Goal: Task Accomplishment & Management: Manage account settings

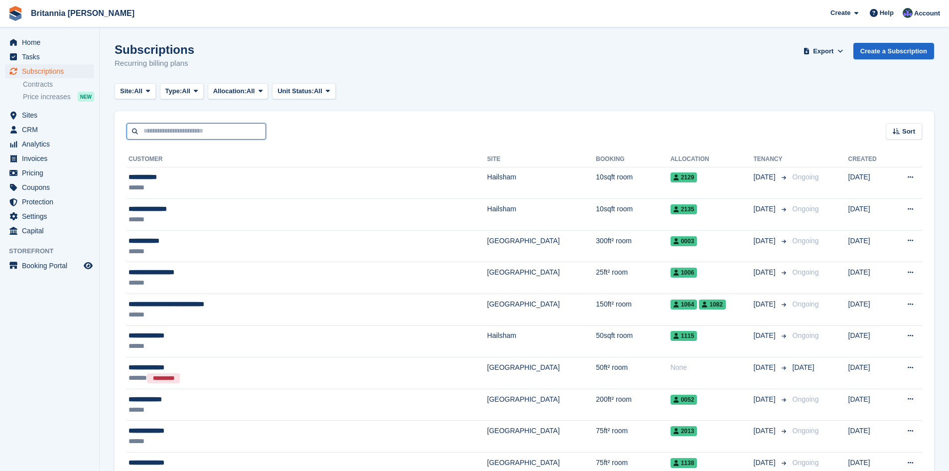
click at [196, 133] on input "text" at bounding box center [197, 131] width 140 height 16
type input "**********"
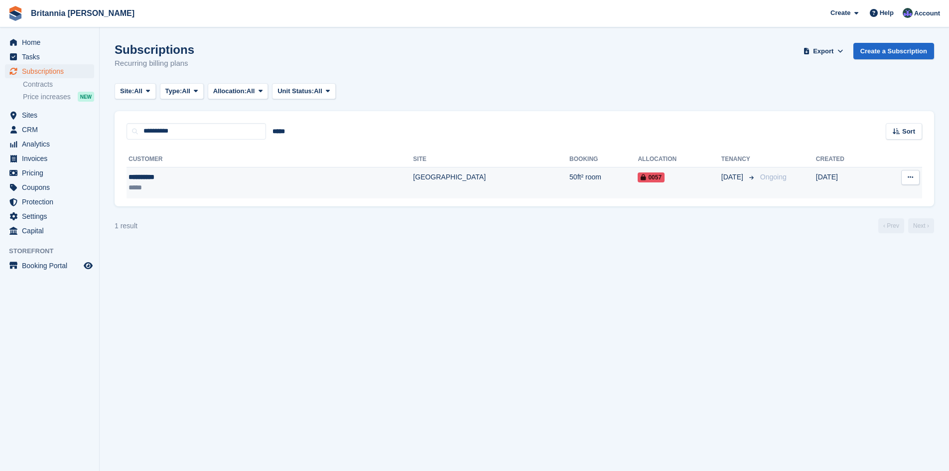
click at [213, 179] on div "**********" at bounding box center [194, 177] width 131 height 10
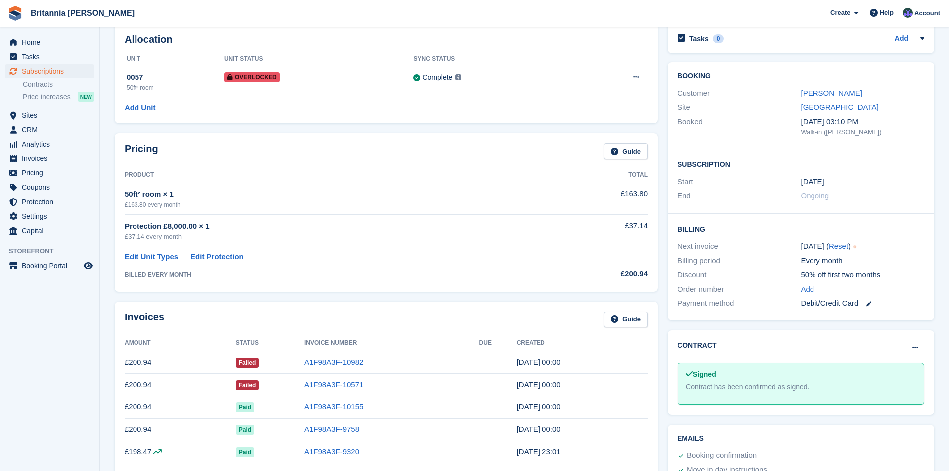
scroll to position [100, 0]
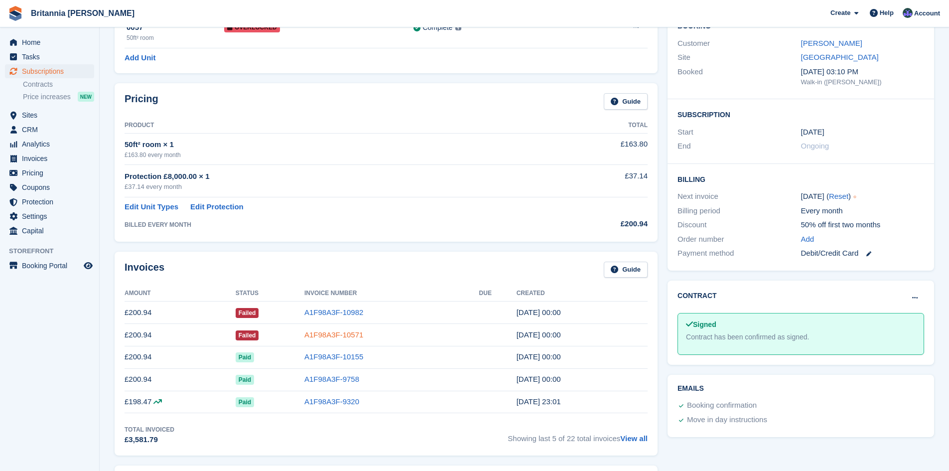
click at [325, 332] on link "A1F98A3F-10571" at bounding box center [334, 334] width 59 height 8
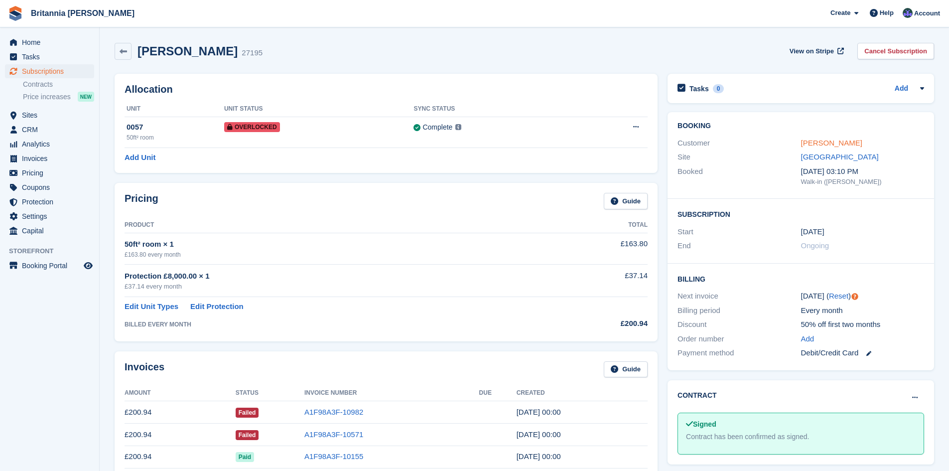
click at [825, 142] on link "Ray Hewett" at bounding box center [831, 143] width 61 height 8
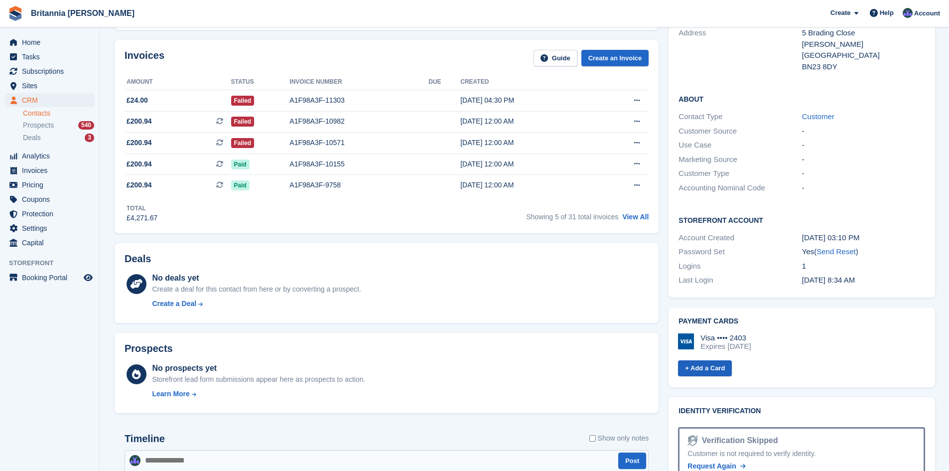
scroll to position [100, 0]
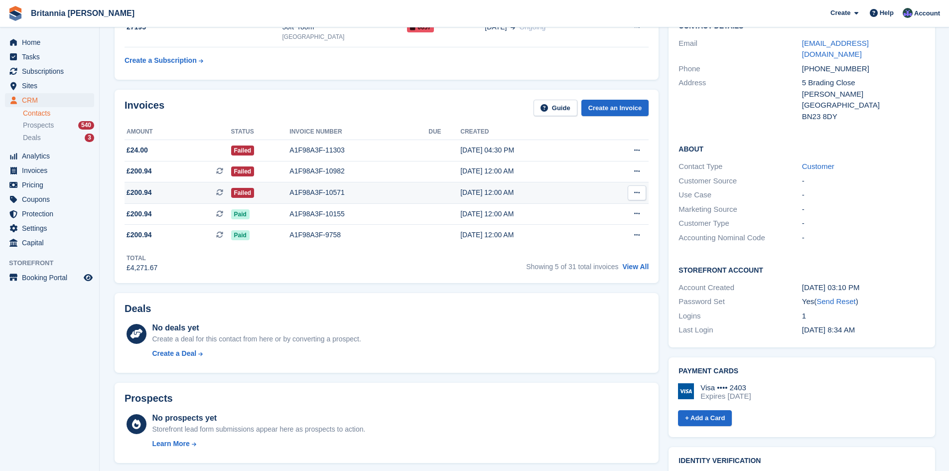
click at [638, 190] on icon at bounding box center [636, 192] width 5 height 6
click at [595, 316] on div "Deals" at bounding box center [387, 310] width 524 height 15
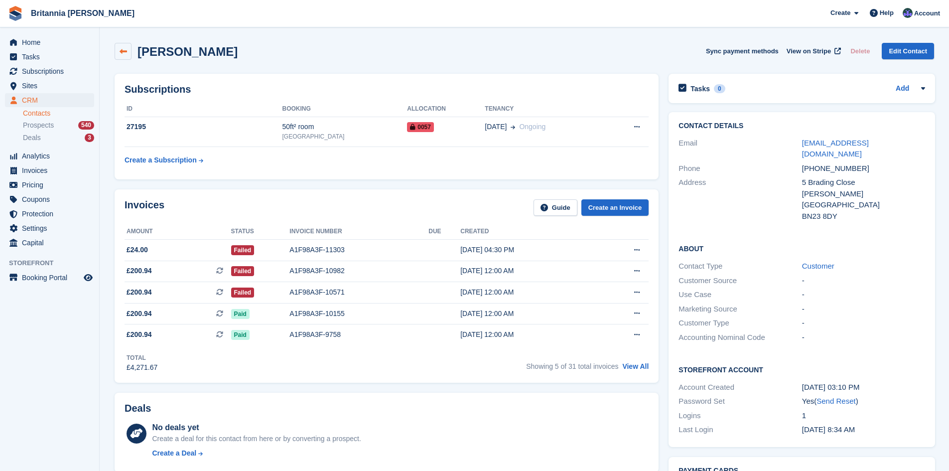
click at [124, 51] on icon at bounding box center [123, 51] width 7 height 7
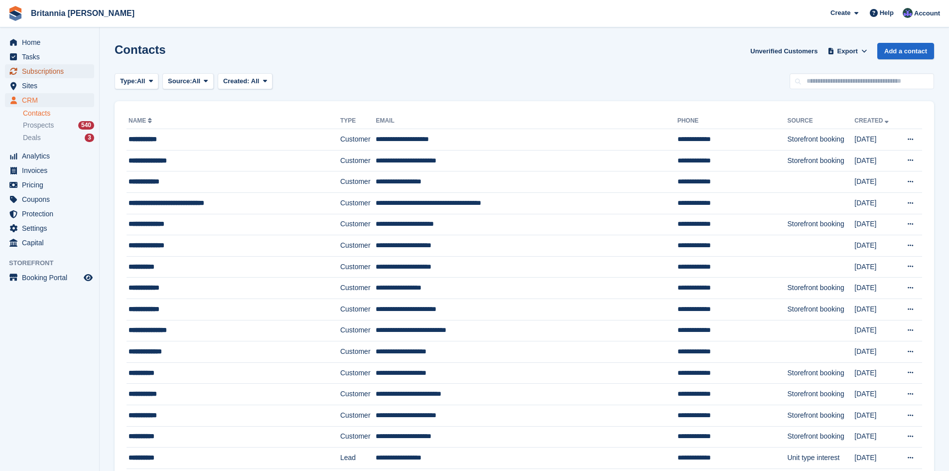
click at [47, 70] on span "Subscriptions" at bounding box center [52, 71] width 60 height 14
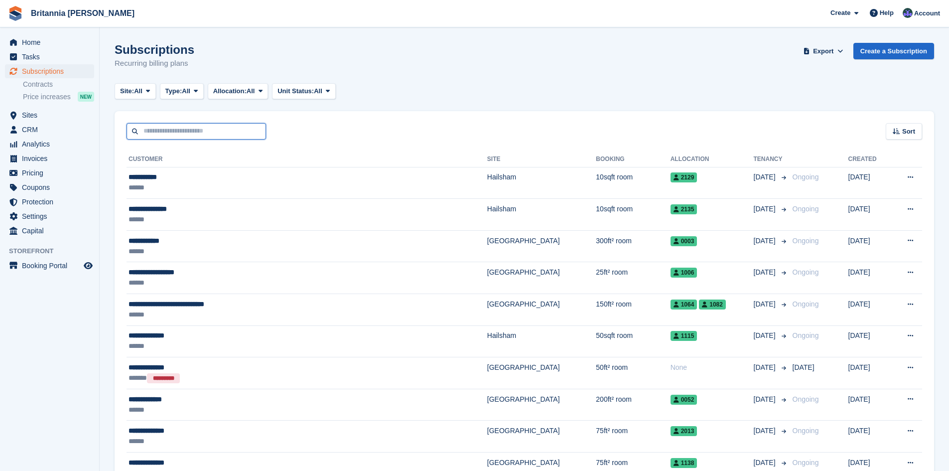
click at [161, 131] on input "text" at bounding box center [197, 131] width 140 height 16
type input "***"
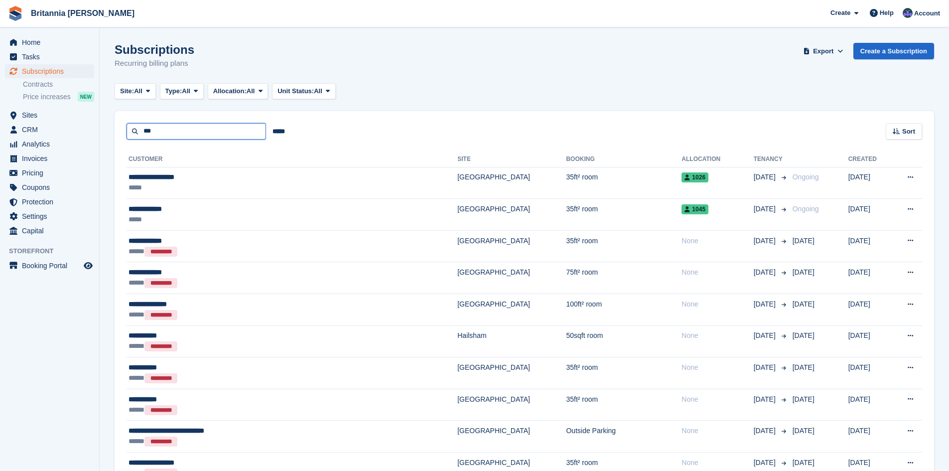
click at [191, 128] on input "***" at bounding box center [197, 131] width 140 height 16
type input "**********"
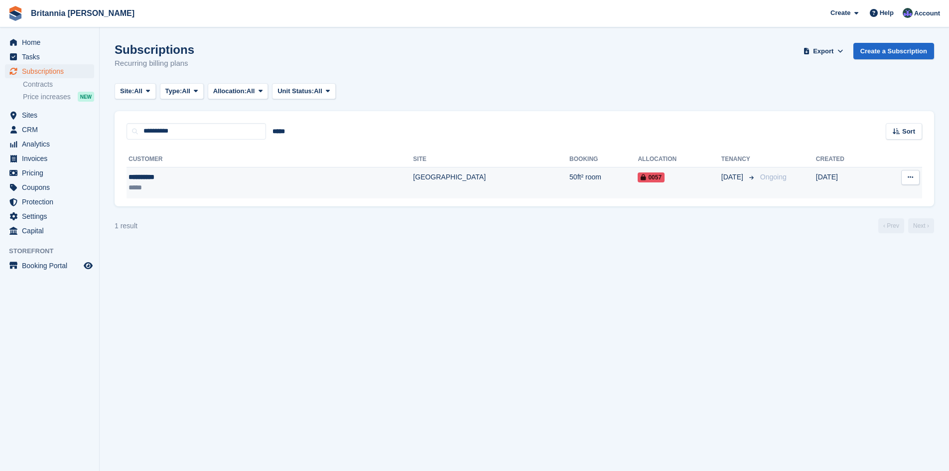
click at [832, 179] on td "[DATE]" at bounding box center [846, 182] width 61 height 31
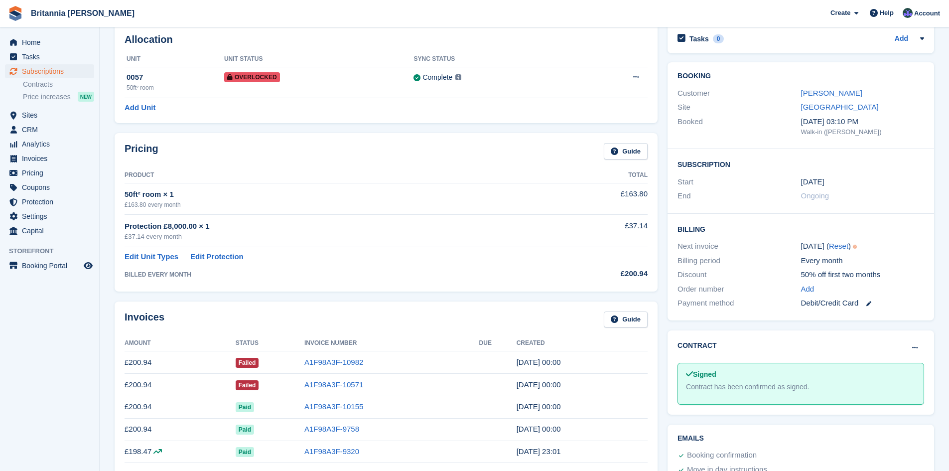
scroll to position [100, 0]
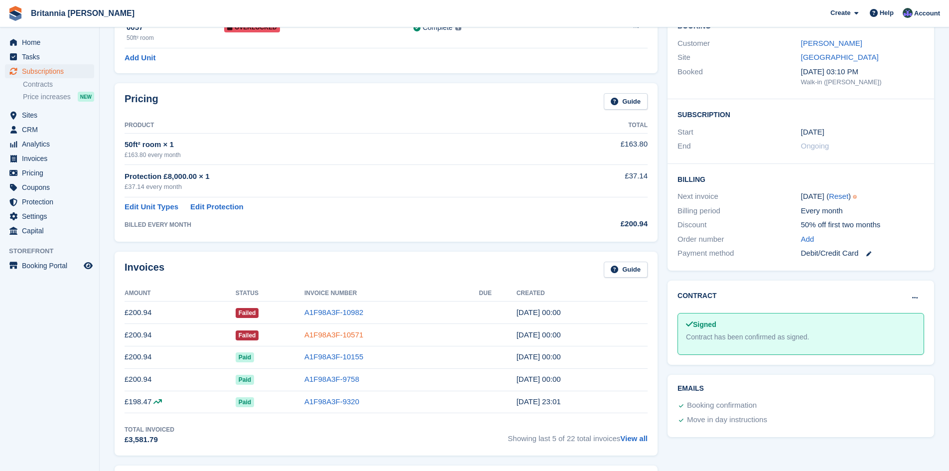
click at [327, 335] on link "A1F98A3F-10571" at bounding box center [334, 334] width 59 height 8
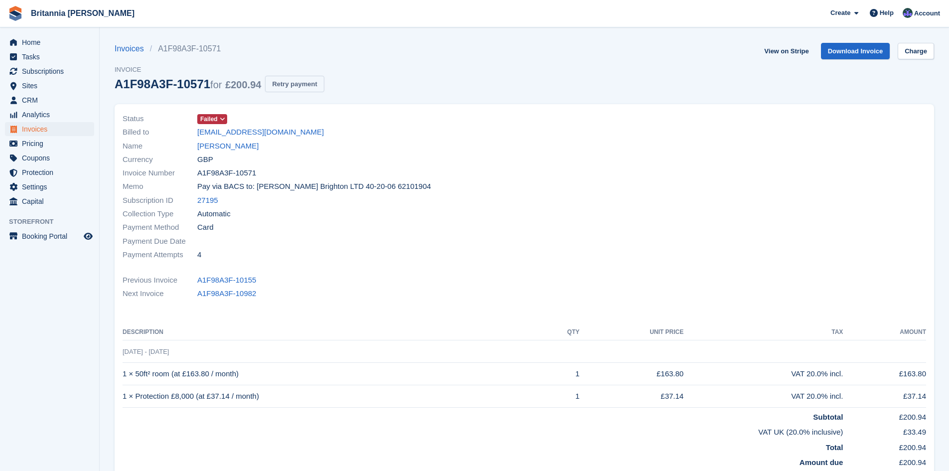
click at [292, 82] on button "Retry payment" at bounding box center [294, 84] width 59 height 16
click at [121, 452] on button at bounding box center [124, 454] width 10 height 10
click at [792, 51] on link "View on Stripe" at bounding box center [787, 51] width 52 height 16
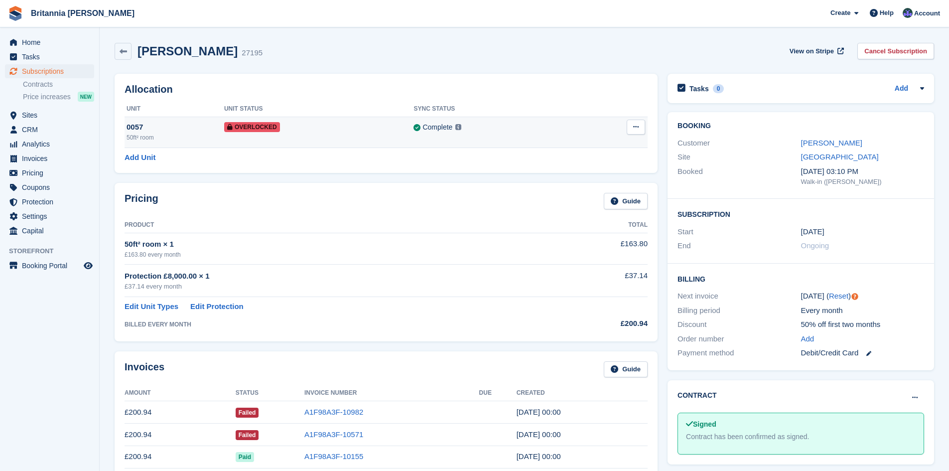
scroll to position [50, 0]
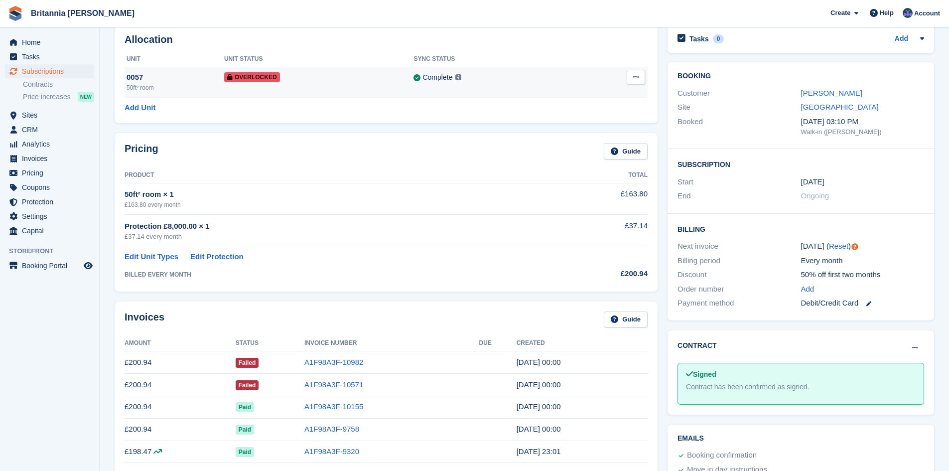
click at [636, 73] on button at bounding box center [636, 77] width 18 height 15
click at [480, 77] on div "Complete Last synced at 22 Aug, 4:37 PM Learn more →" at bounding box center [495, 77] width 163 height 11
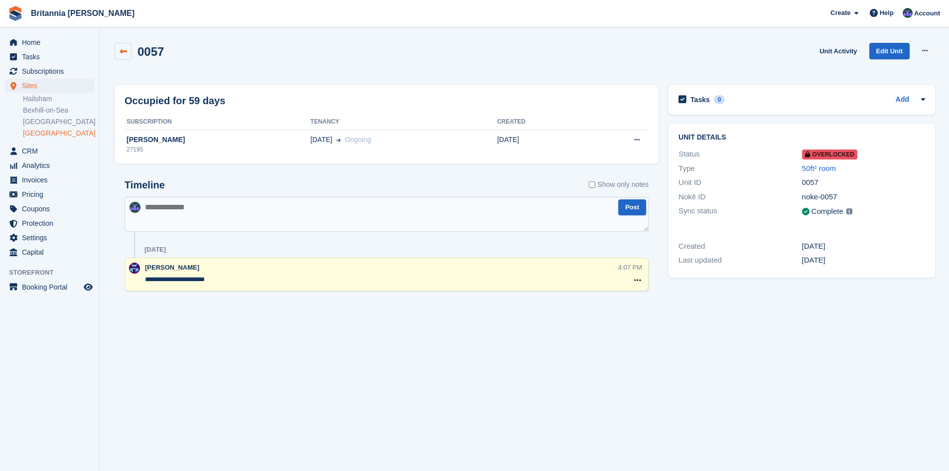
click at [121, 48] on icon at bounding box center [123, 51] width 7 height 7
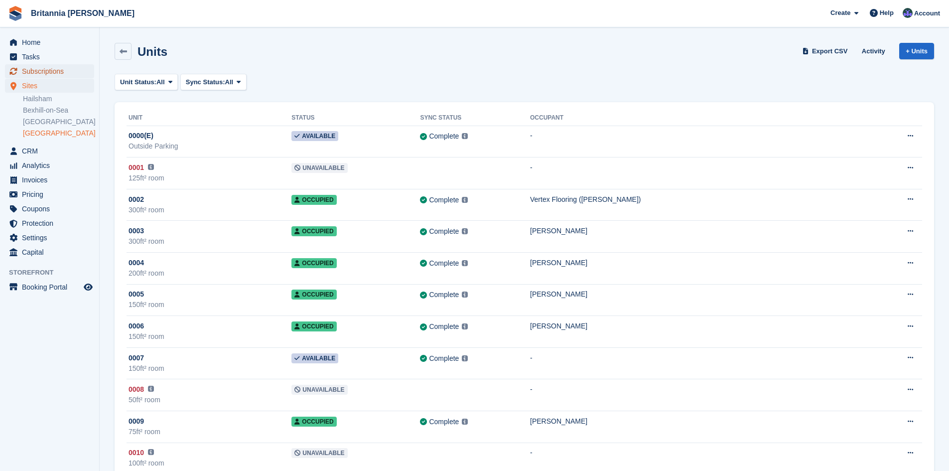
click at [49, 70] on span "Subscriptions" at bounding box center [52, 71] width 60 height 14
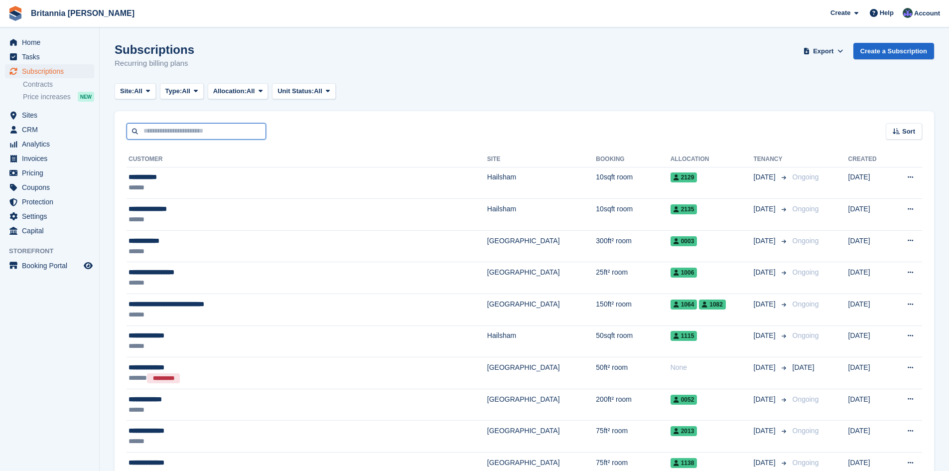
click at [184, 127] on input "text" at bounding box center [197, 131] width 140 height 16
type input "**********"
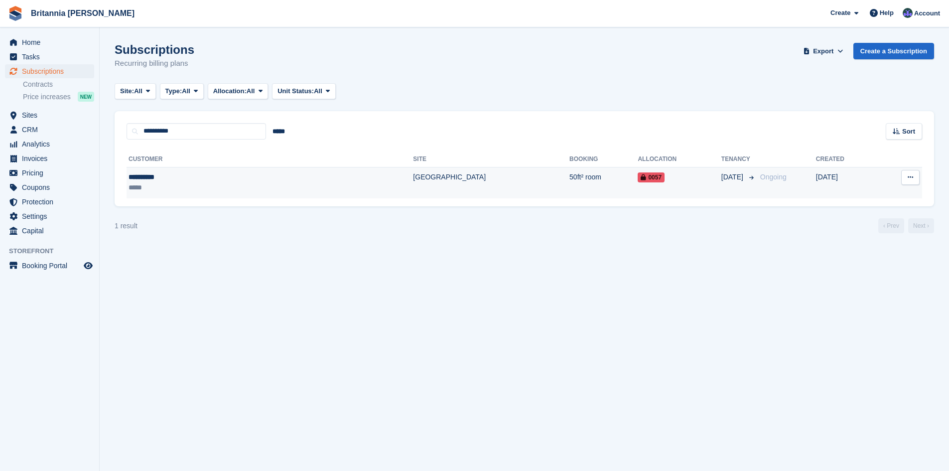
click at [214, 180] on div "**********" at bounding box center [194, 177] width 131 height 10
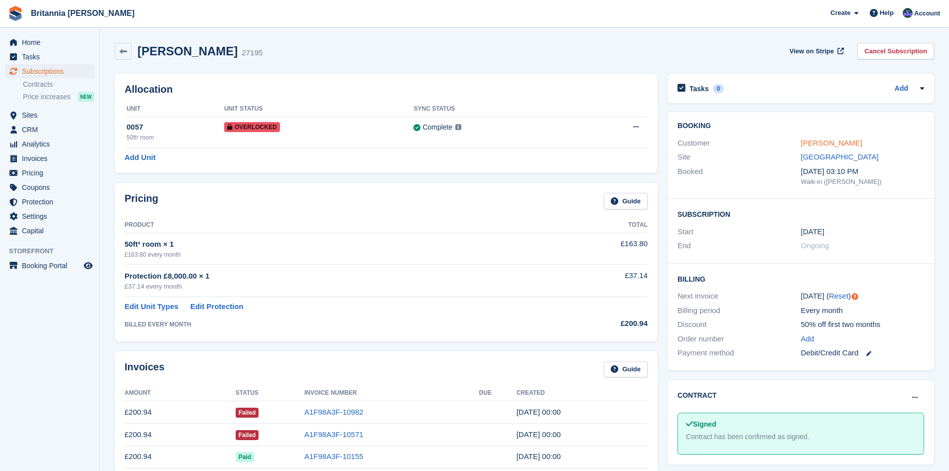
click at [818, 141] on link "[PERSON_NAME]" at bounding box center [831, 143] width 61 height 8
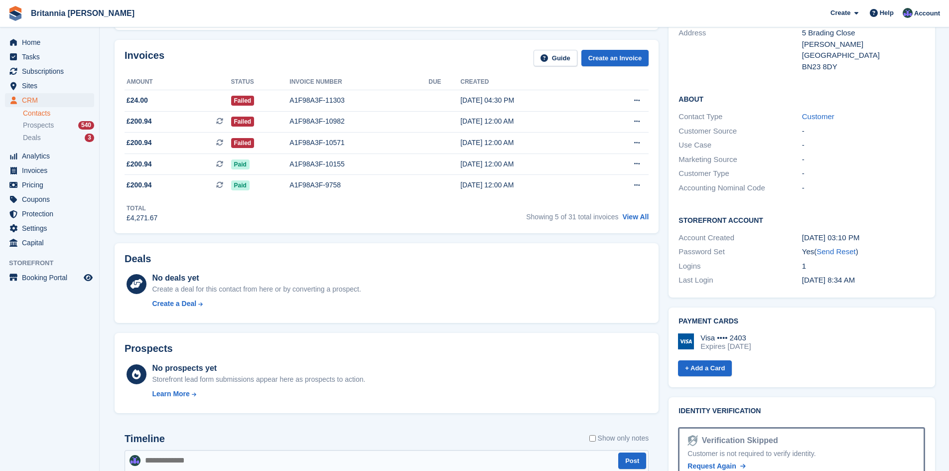
scroll to position [249, 0]
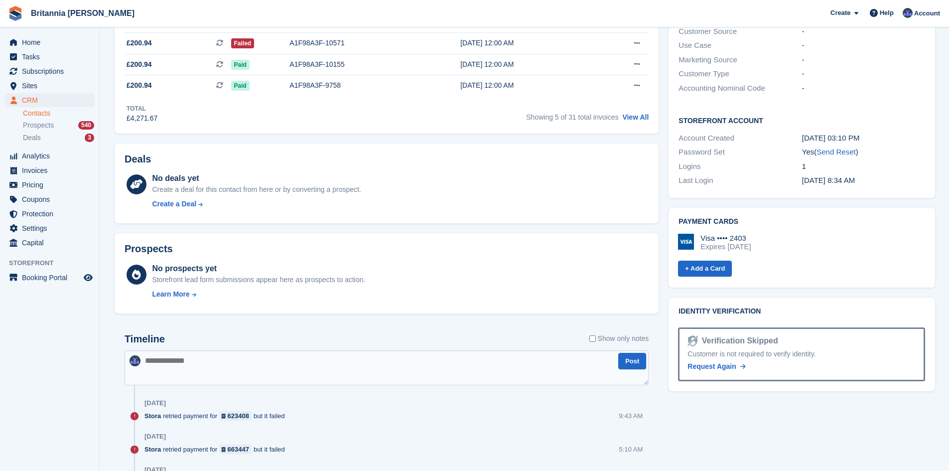
click at [873, 234] on div "Visa •••• 2403 Expires [DATE]" at bounding box center [801, 243] width 247 height 18
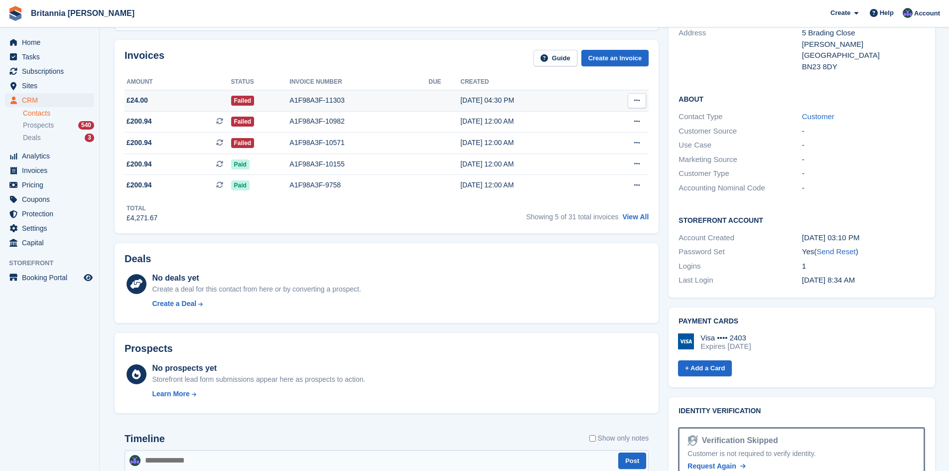
click at [638, 99] on icon at bounding box center [636, 100] width 5 height 6
click at [639, 99] on button at bounding box center [637, 100] width 18 height 15
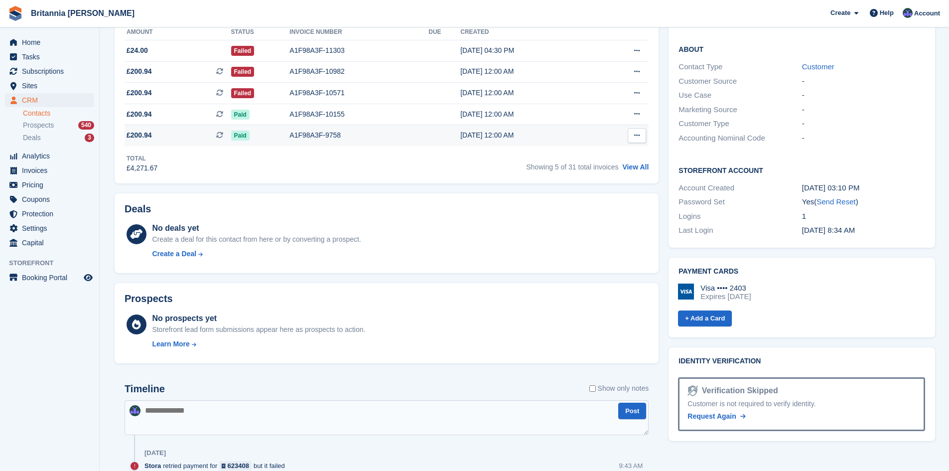
scroll to position [249, 0]
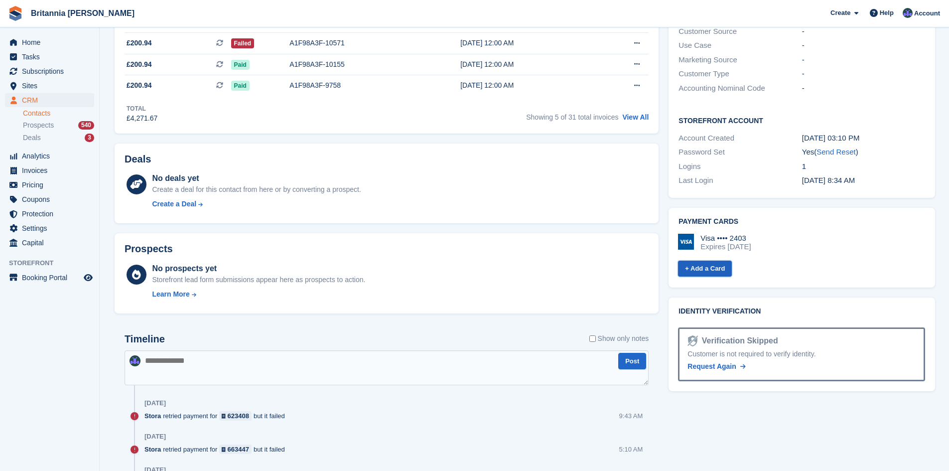
click at [714, 261] on link "+ Add a Card" at bounding box center [705, 269] width 54 height 16
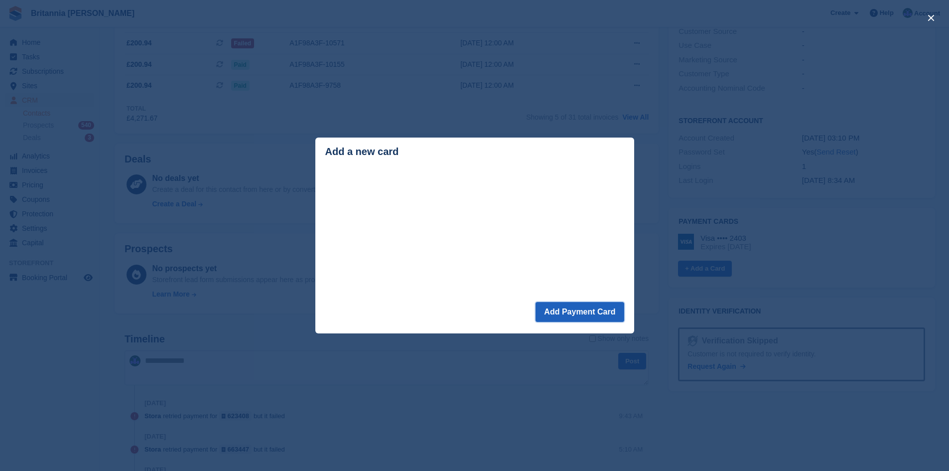
click at [582, 312] on button "Add Payment Card" at bounding box center [580, 312] width 88 height 20
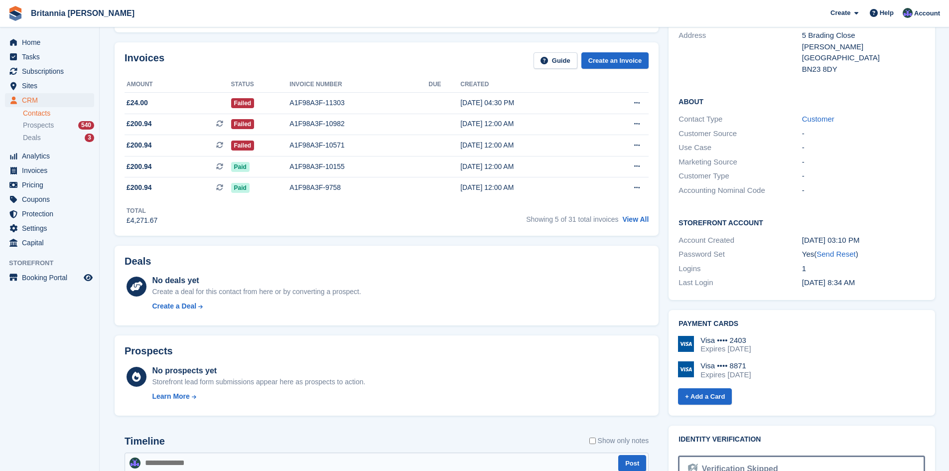
scroll to position [97, 0]
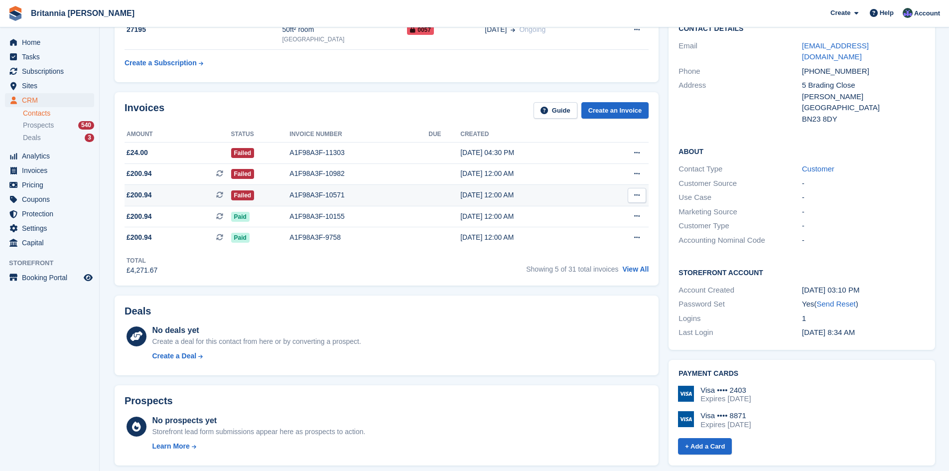
click at [637, 193] on icon at bounding box center [636, 195] width 5 height 6
click at [436, 193] on td at bounding box center [445, 195] width 32 height 21
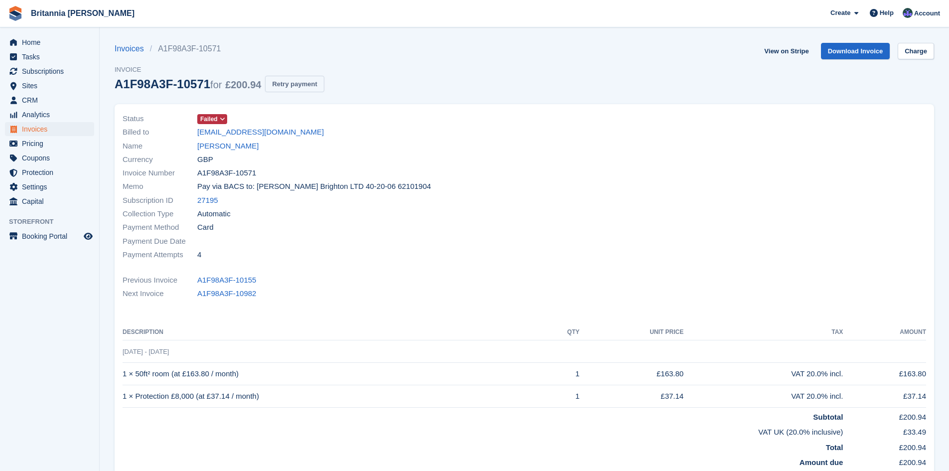
click at [290, 79] on button "Retry payment" at bounding box center [294, 84] width 59 height 16
click at [121, 451] on button at bounding box center [124, 454] width 10 height 10
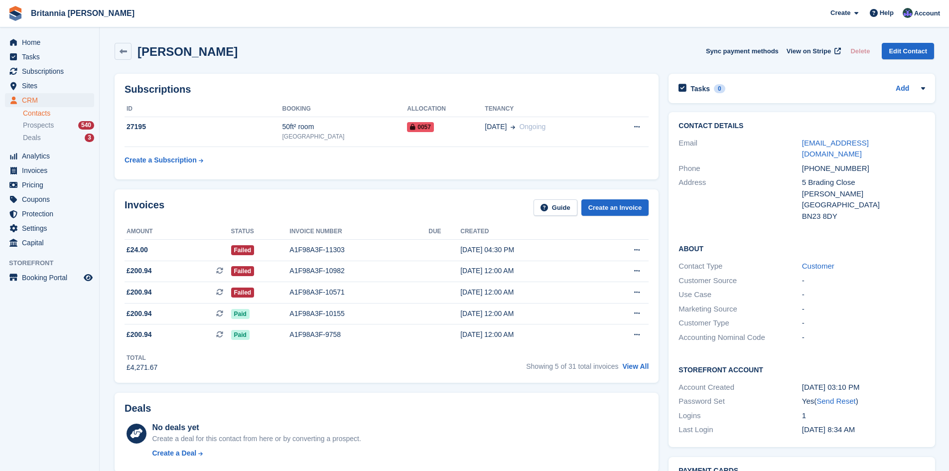
scroll to position [97, 0]
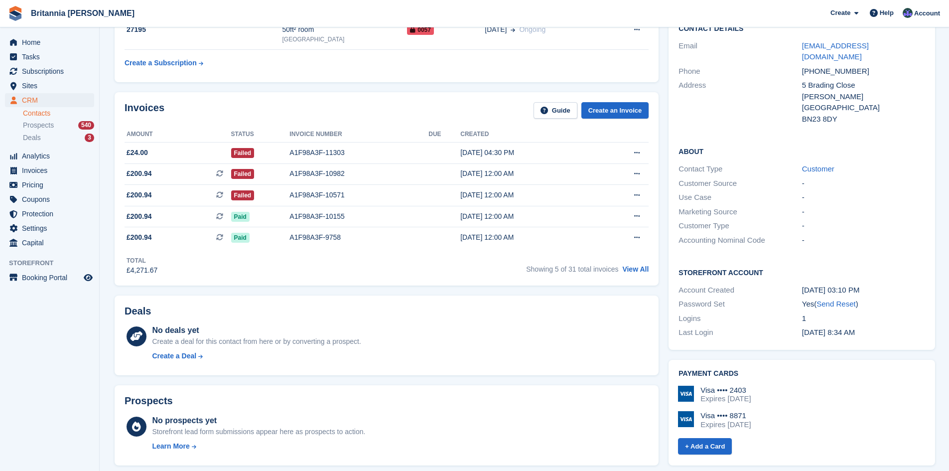
click at [750, 420] on div "Expires [DATE]" at bounding box center [726, 424] width 50 height 9
click at [742, 386] on div "Visa •••• 2403" at bounding box center [726, 390] width 50 height 9
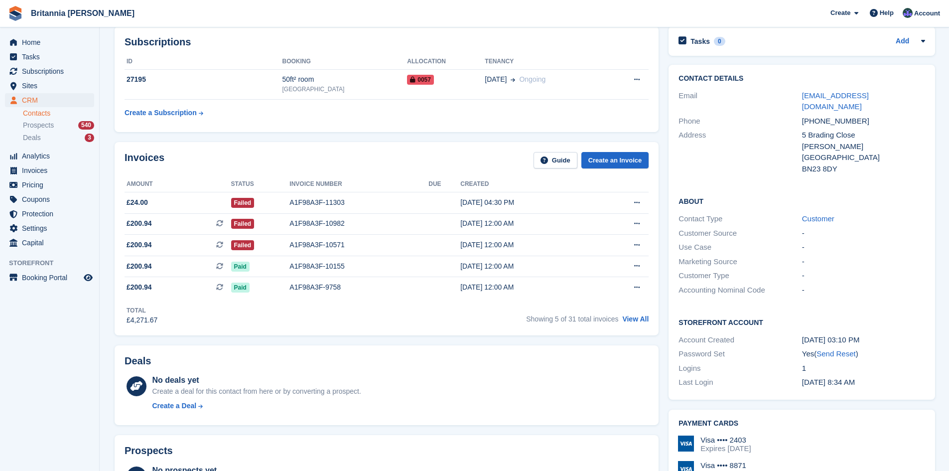
scroll to position [0, 0]
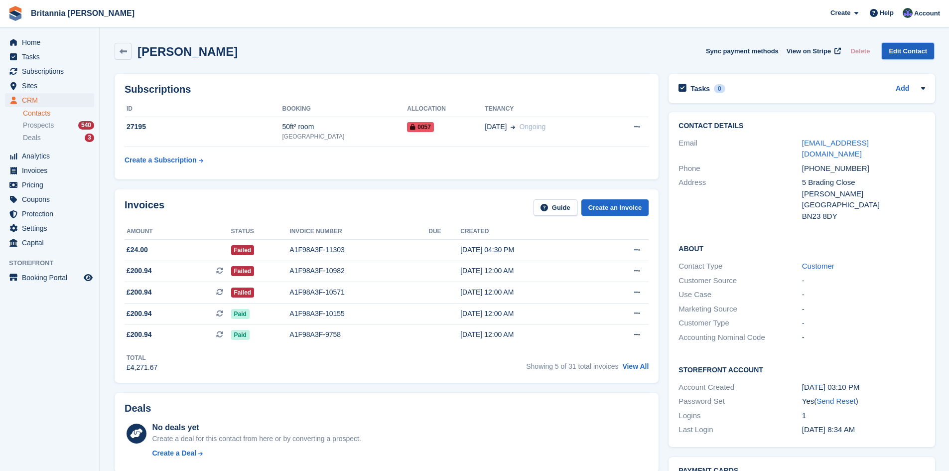
click at [916, 50] on link "Edit Contact" at bounding box center [908, 51] width 52 height 16
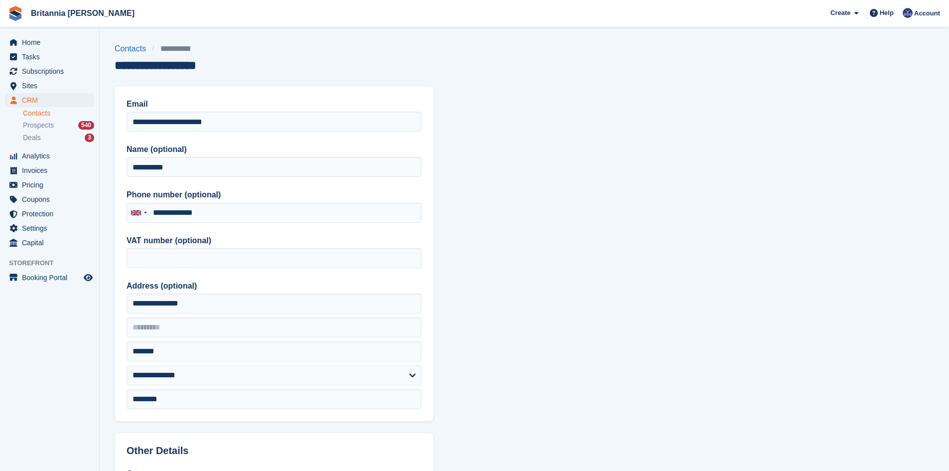
type input "**********"
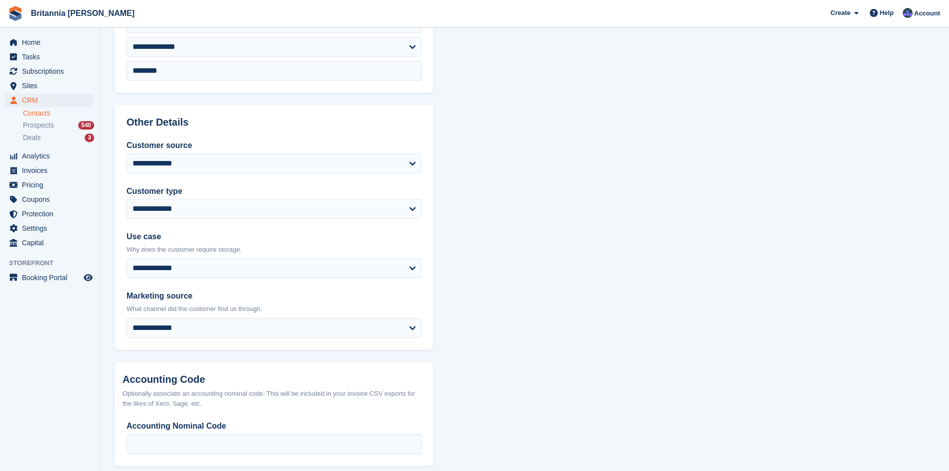
scroll to position [378, 0]
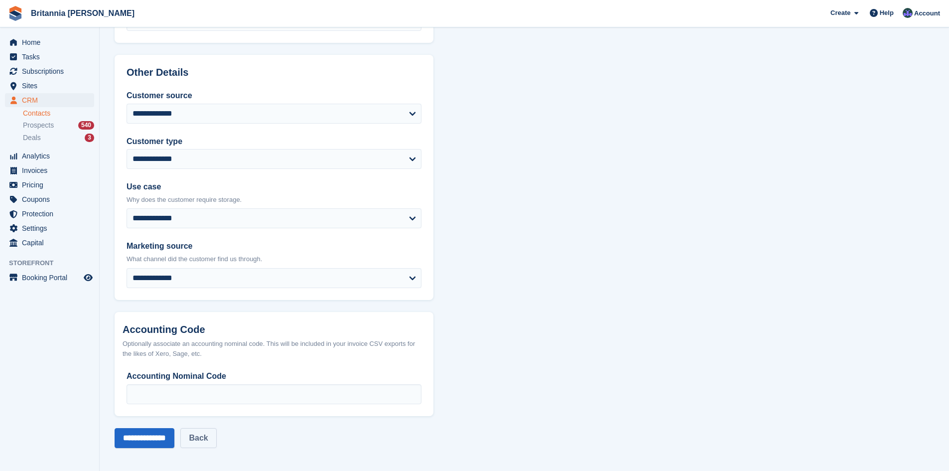
click at [216, 437] on link "Back" at bounding box center [198, 438] width 36 height 20
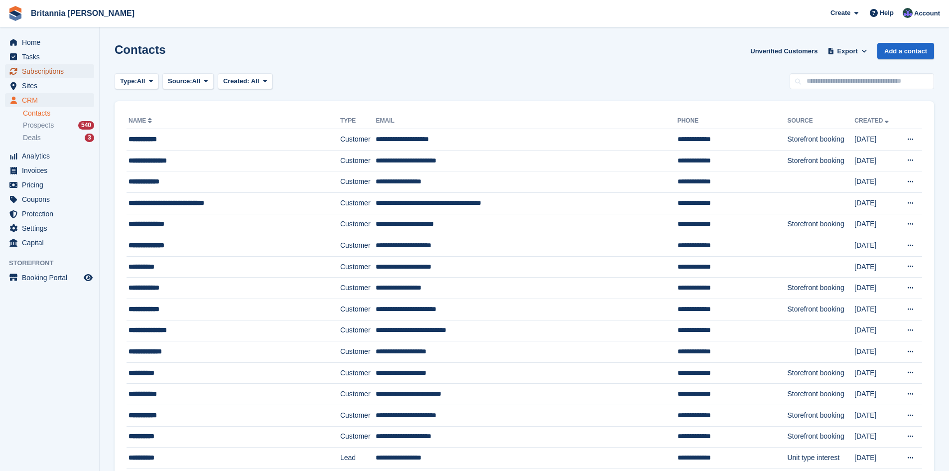
click at [62, 70] on span "Subscriptions" at bounding box center [52, 71] width 60 height 14
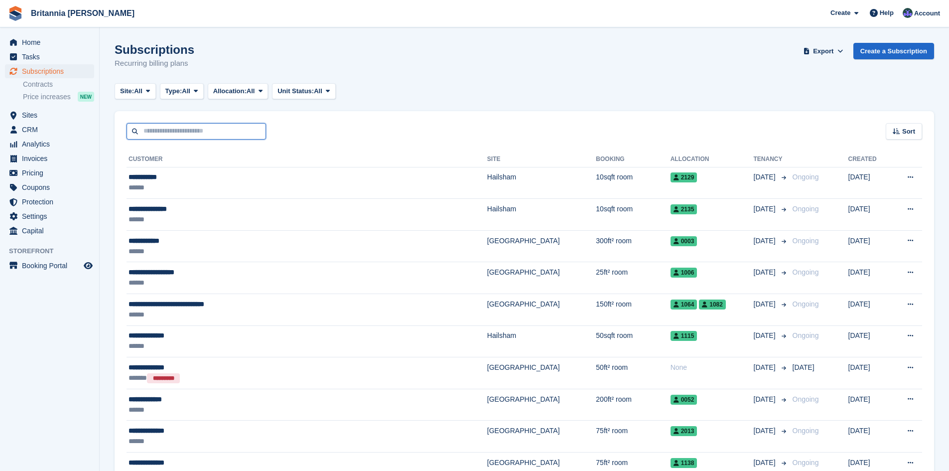
click at [183, 136] on input "text" at bounding box center [197, 131] width 140 height 16
type input "**********"
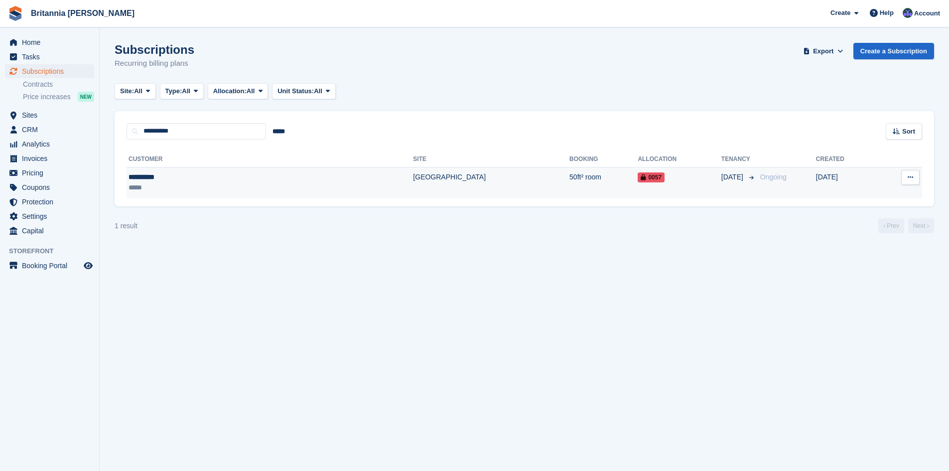
click at [210, 177] on div "**********" at bounding box center [194, 177] width 131 height 10
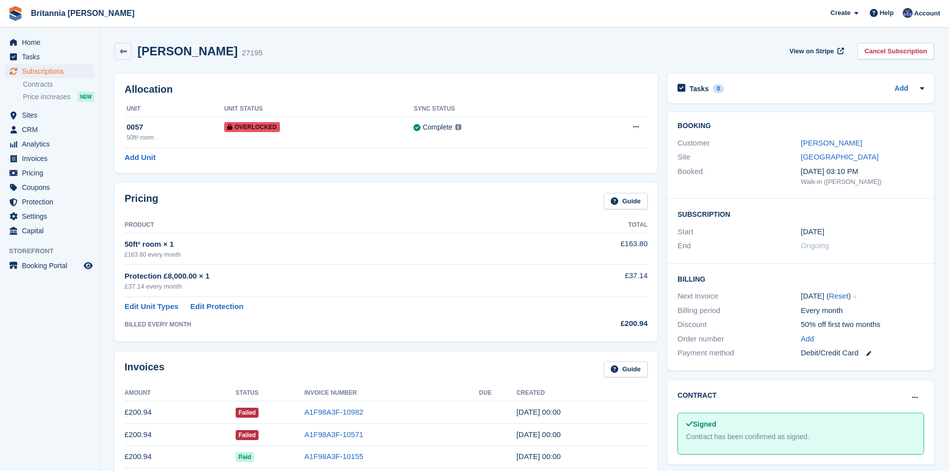
scroll to position [100, 0]
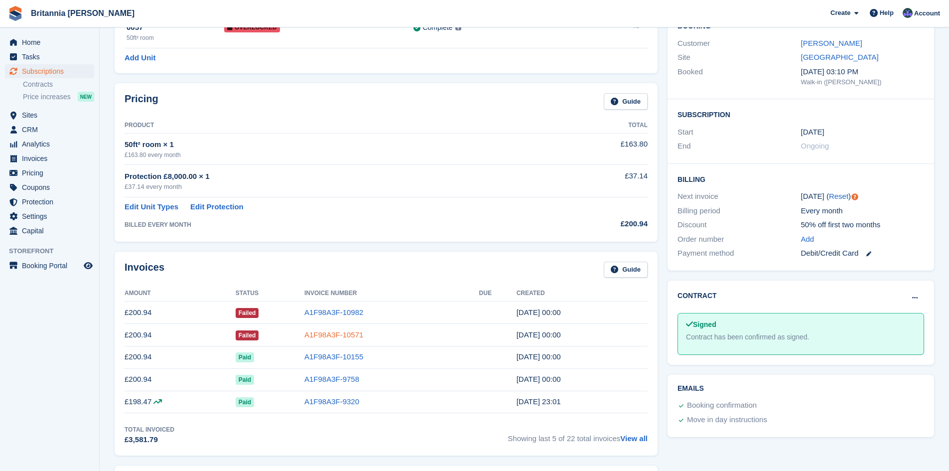
click at [323, 332] on link "A1F98A3F-10571" at bounding box center [334, 334] width 59 height 8
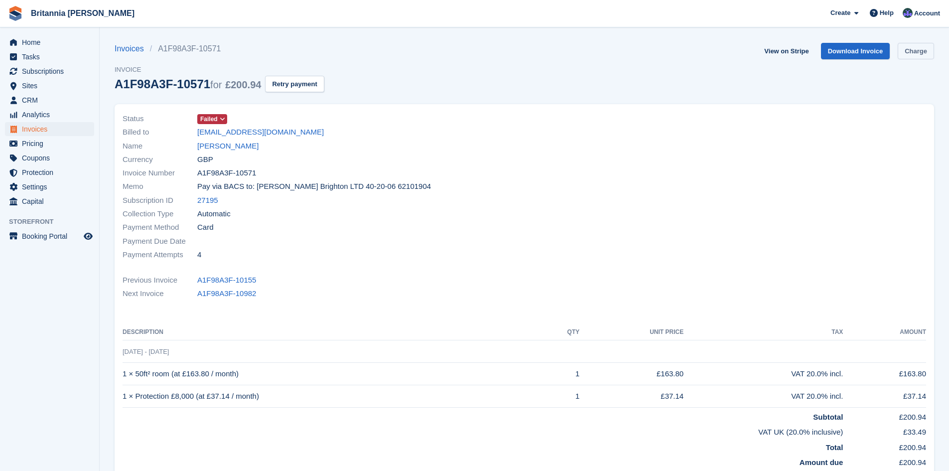
click at [924, 49] on link "Charge" at bounding box center [916, 51] width 36 height 16
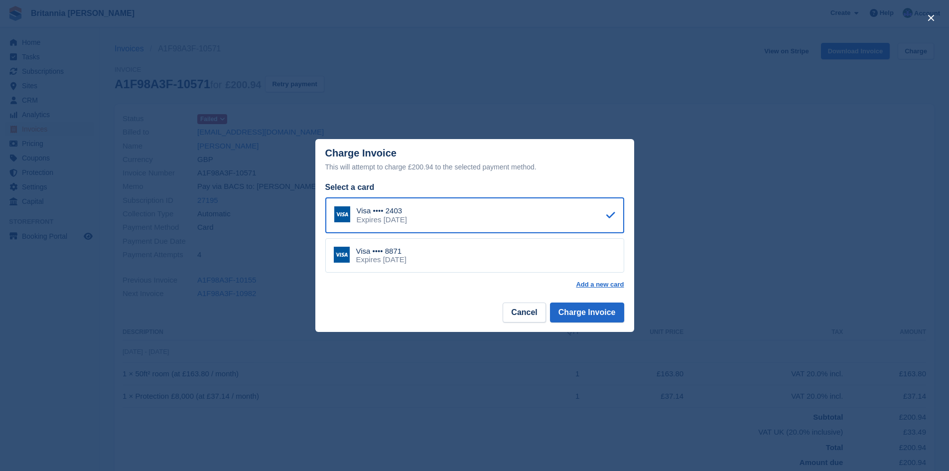
click at [436, 254] on div "Visa •••• 8871 Expires July 2029" at bounding box center [474, 255] width 299 height 35
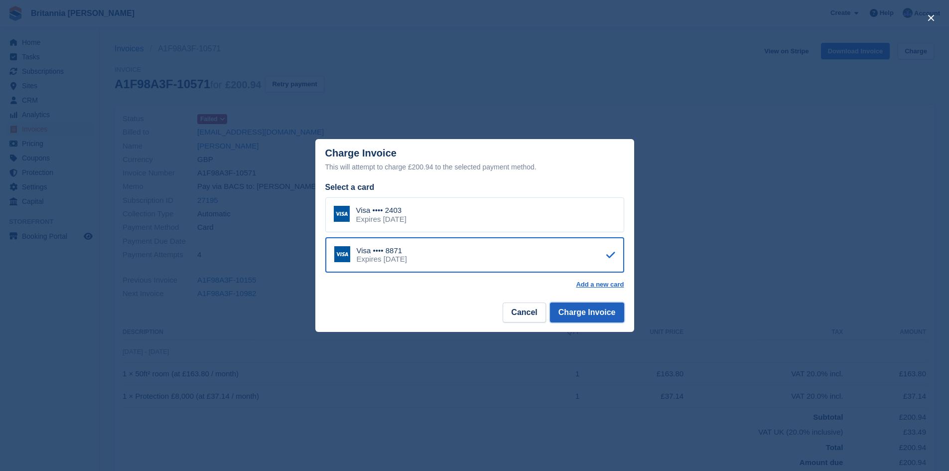
click at [590, 310] on button "Charge Invoice" at bounding box center [587, 313] width 74 height 20
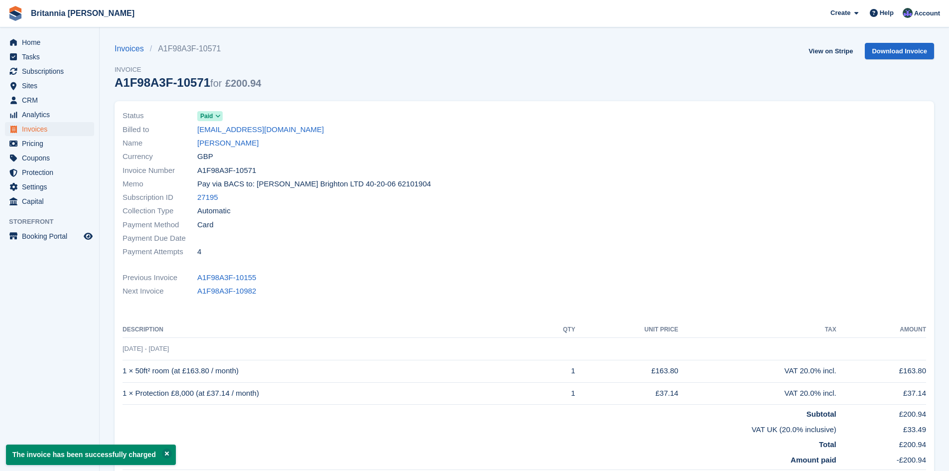
scroll to position [100, 0]
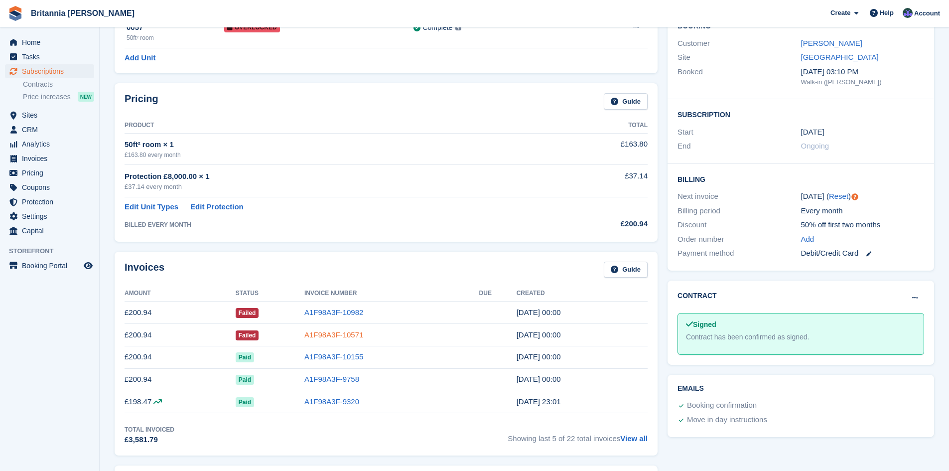
click at [344, 336] on link "A1F98A3F-10571" at bounding box center [334, 334] width 59 height 8
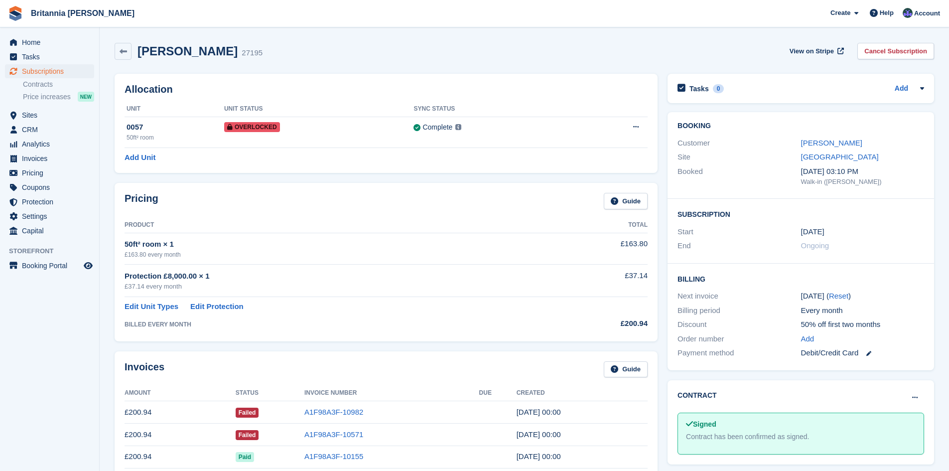
scroll to position [100, 0]
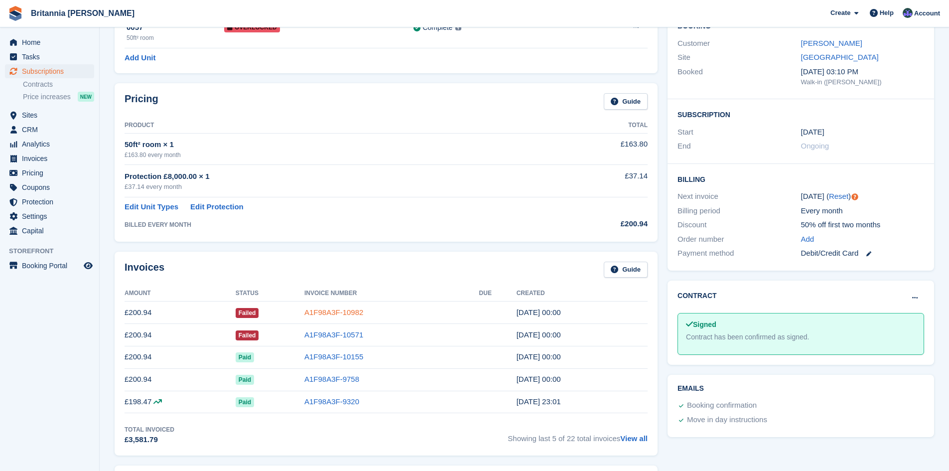
click at [333, 312] on link "A1F98A3F-10982" at bounding box center [334, 312] width 59 height 8
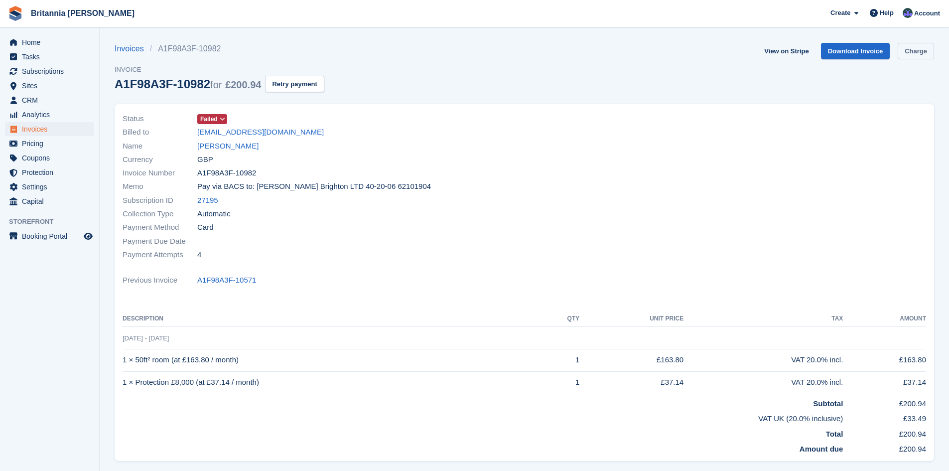
click at [916, 52] on link "Charge" at bounding box center [916, 51] width 36 height 16
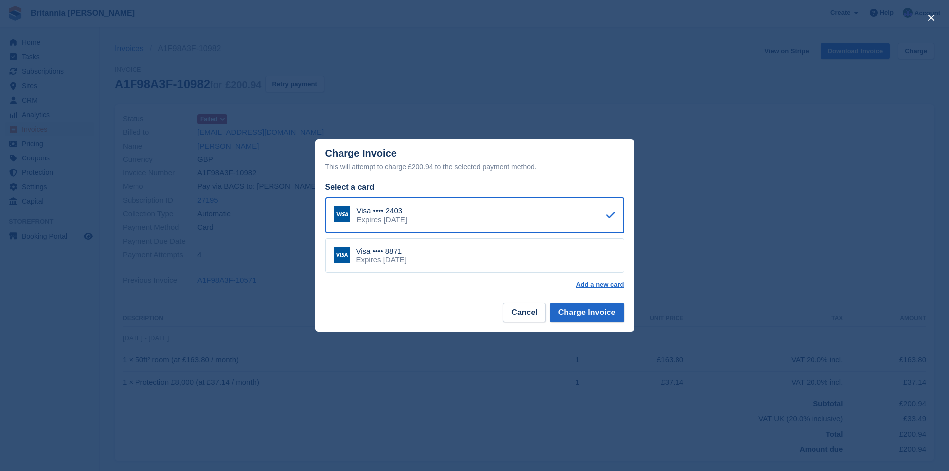
click at [490, 255] on div "Visa •••• 8871 Expires July 2029" at bounding box center [474, 255] width 299 height 35
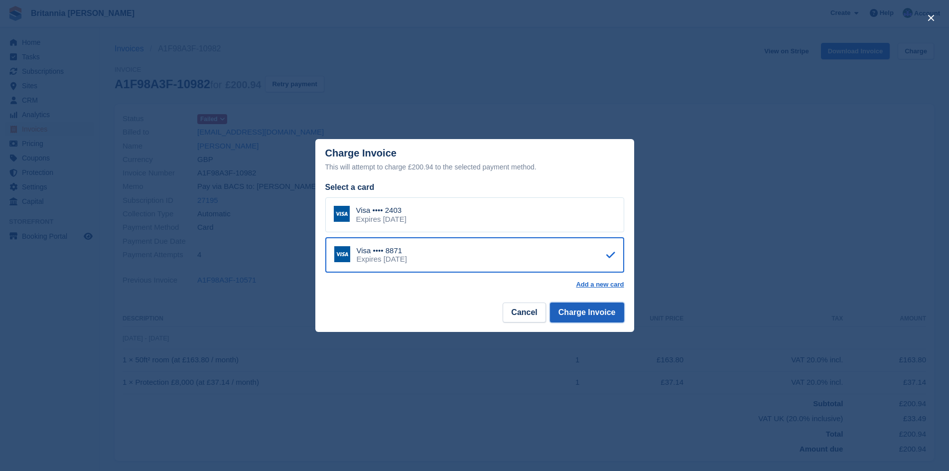
click at [591, 312] on button "Charge Invoice" at bounding box center [587, 313] width 74 height 20
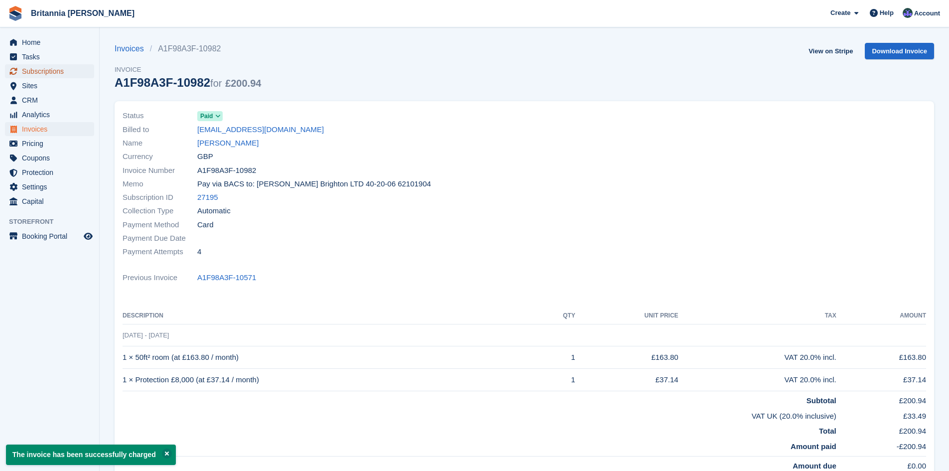
click at [58, 70] on span "Subscriptions" at bounding box center [52, 71] width 60 height 14
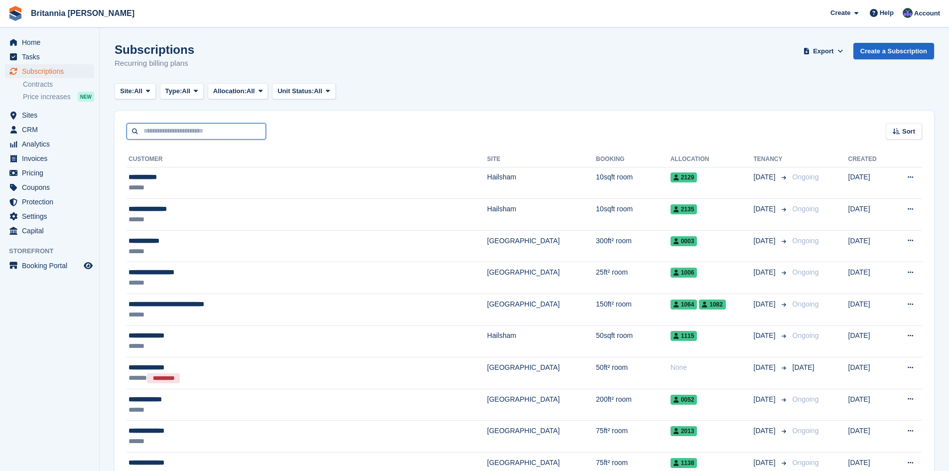
click at [163, 135] on input "text" at bounding box center [197, 131] width 140 height 16
type input "**********"
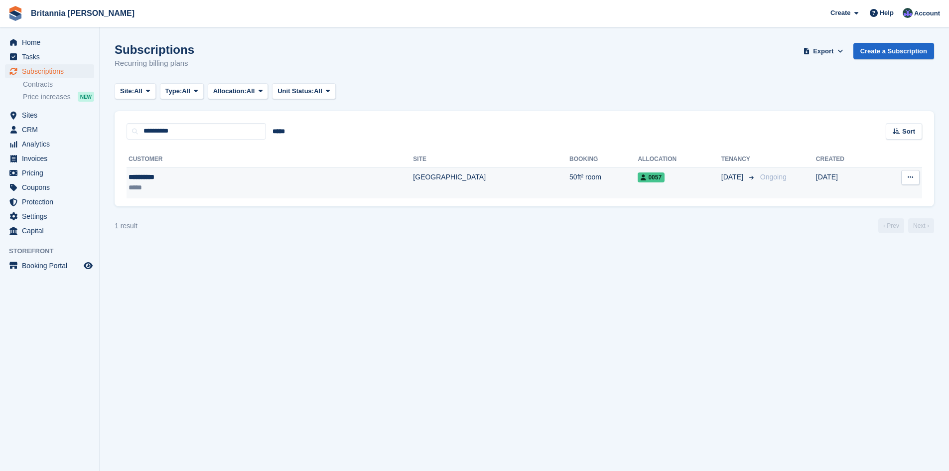
click at [182, 181] on div "**********" at bounding box center [194, 177] width 131 height 10
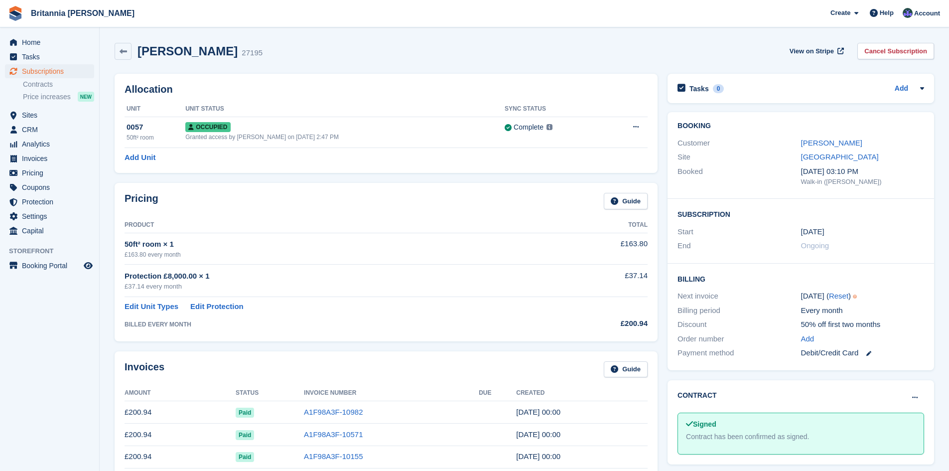
scroll to position [100, 0]
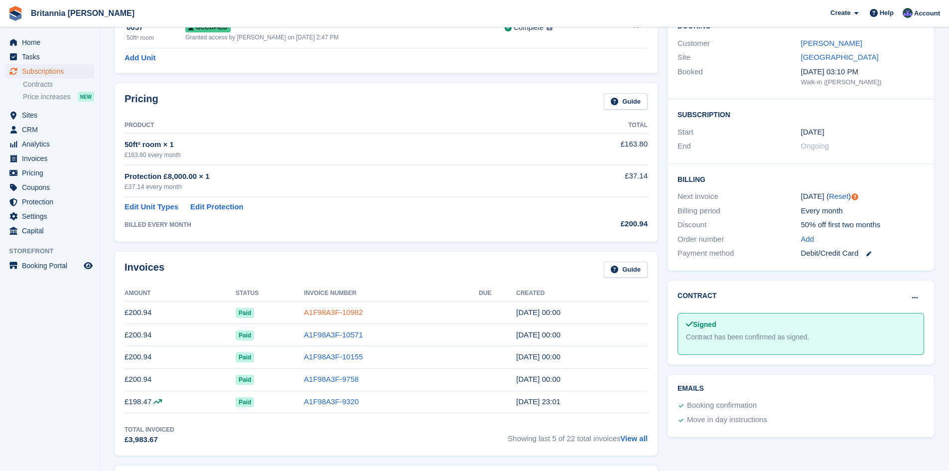
click at [346, 313] on link "A1F98A3F-10982" at bounding box center [333, 312] width 59 height 8
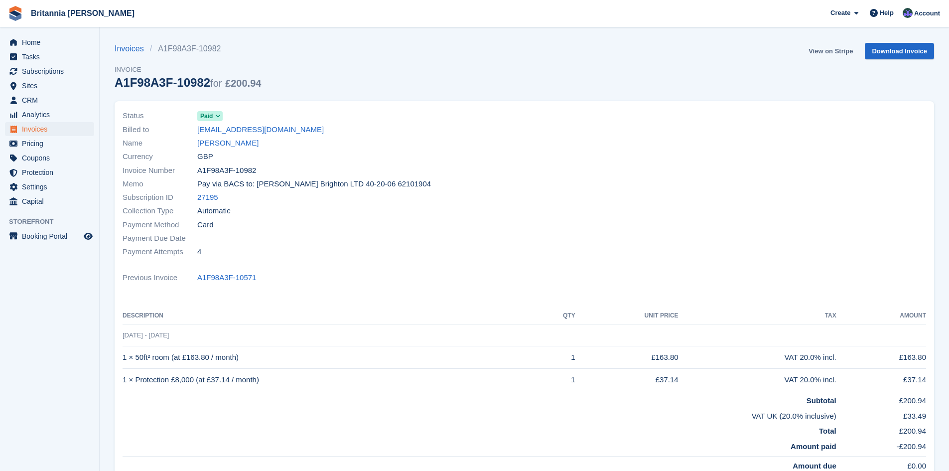
click at [844, 50] on link "View on Stripe" at bounding box center [831, 51] width 52 height 16
click at [907, 48] on link "Download Invoice" at bounding box center [899, 51] width 69 height 16
click at [134, 47] on link "Invoices" at bounding box center [132, 49] width 35 height 12
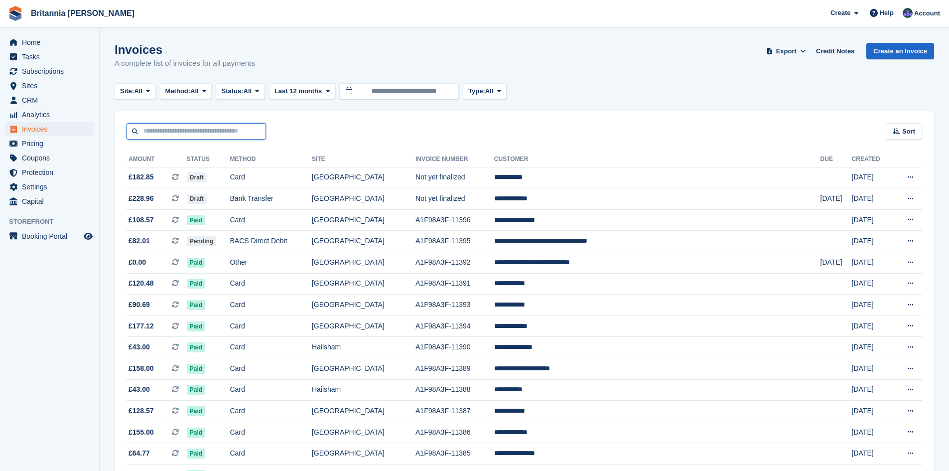
click at [179, 129] on input "text" at bounding box center [197, 131] width 140 height 16
type input "**********"
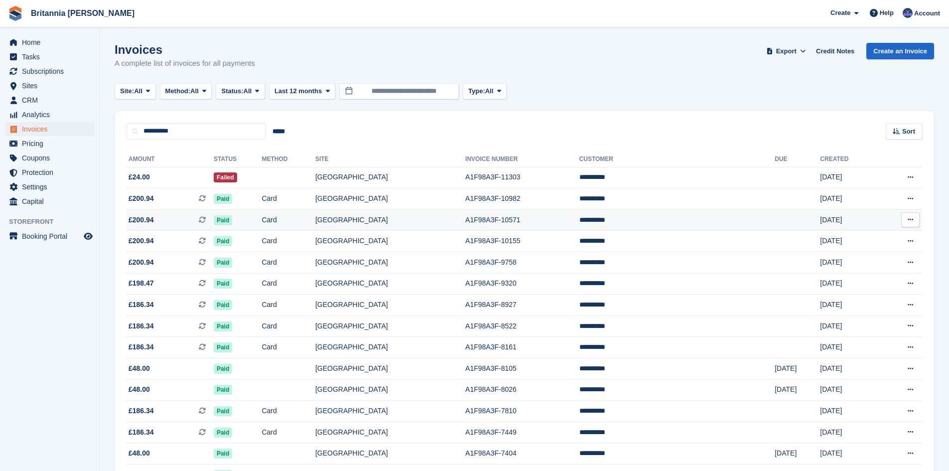
click at [489, 219] on td "A1F98A3F-10571" at bounding box center [523, 219] width 114 height 21
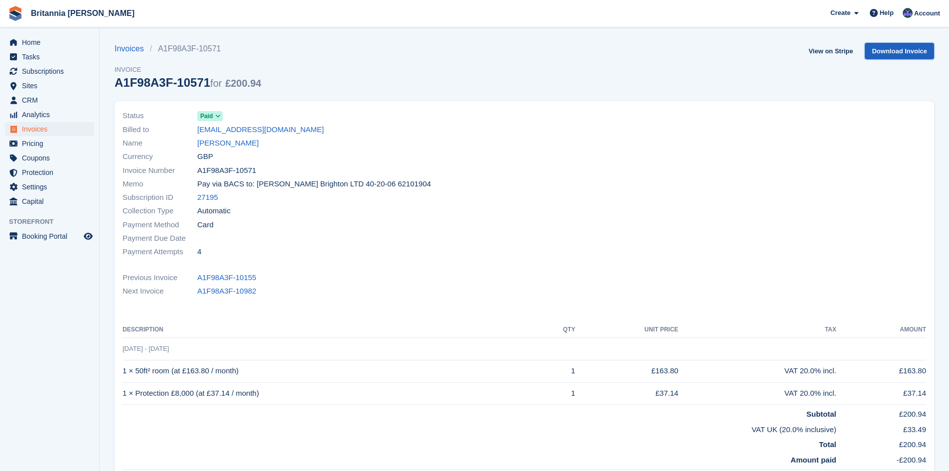
click at [901, 47] on link "Download Invoice" at bounding box center [899, 51] width 69 height 16
click at [47, 71] on span "Subscriptions" at bounding box center [52, 71] width 60 height 14
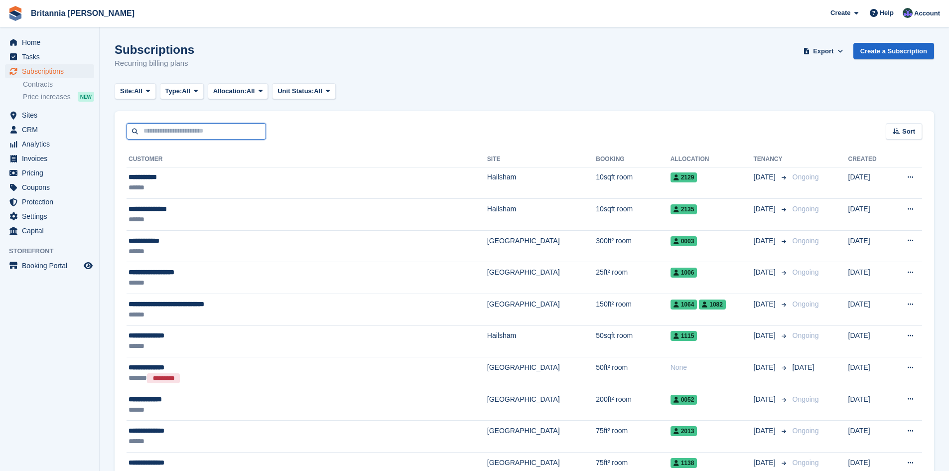
click at [172, 133] on input "text" at bounding box center [197, 131] width 140 height 16
type input "**********"
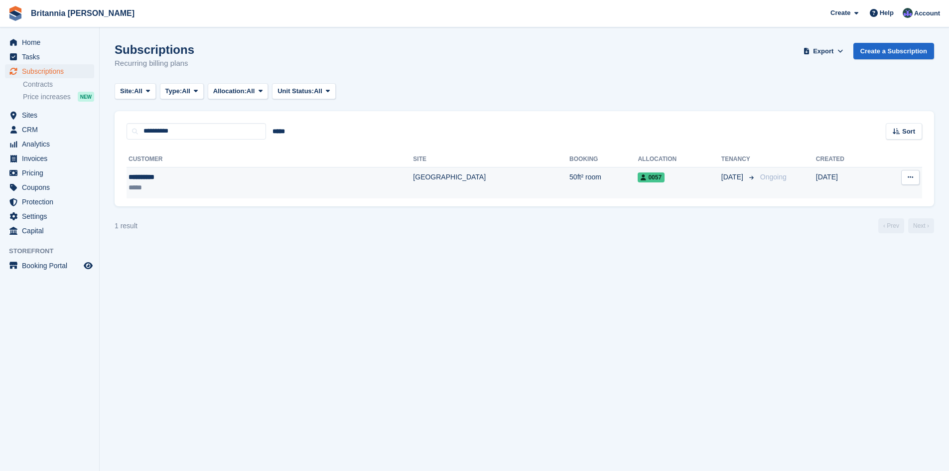
click at [216, 184] on div "*****" at bounding box center [194, 187] width 131 height 10
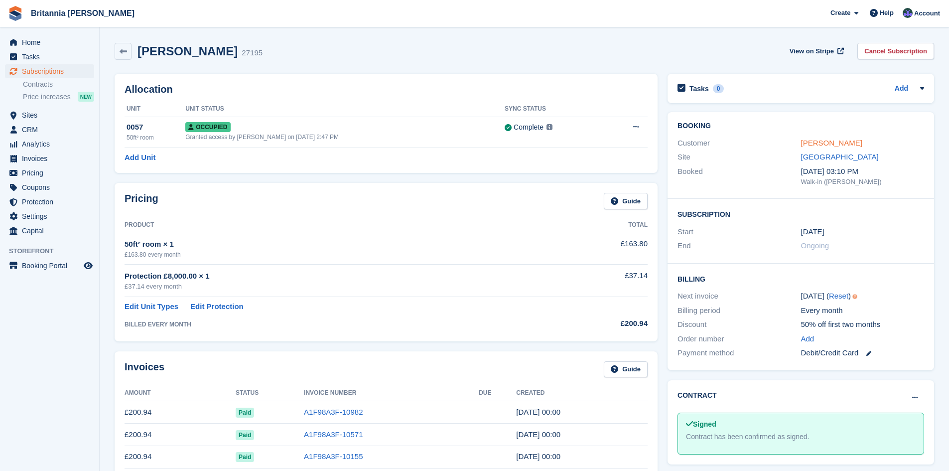
click at [813, 141] on link "[PERSON_NAME]" at bounding box center [831, 143] width 61 height 8
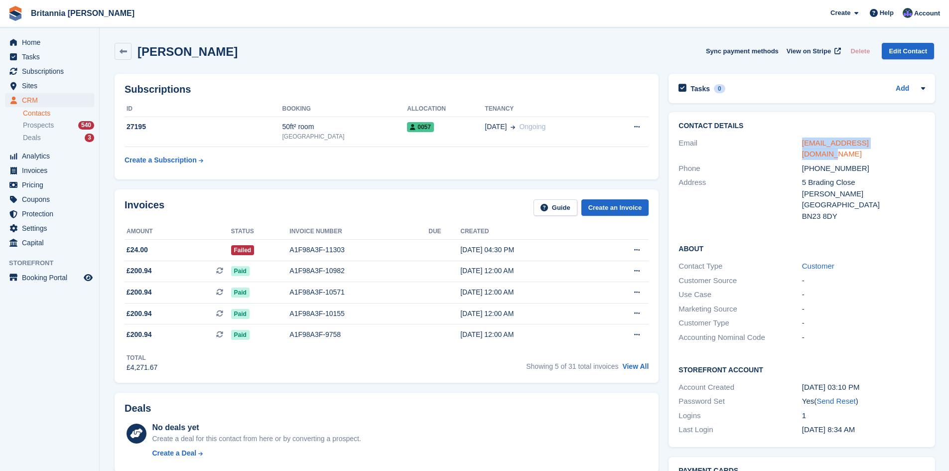
drag, startPoint x: 896, startPoint y: 142, endPoint x: 801, endPoint y: 146, distance: 94.8
click at [802, 146] on div "[EMAIL_ADDRESS][DOMAIN_NAME]" at bounding box center [863, 149] width 123 height 22
copy link "[EMAIL_ADDRESS][DOMAIN_NAME]"
